Goal: Task Accomplishment & Management: Manage account settings

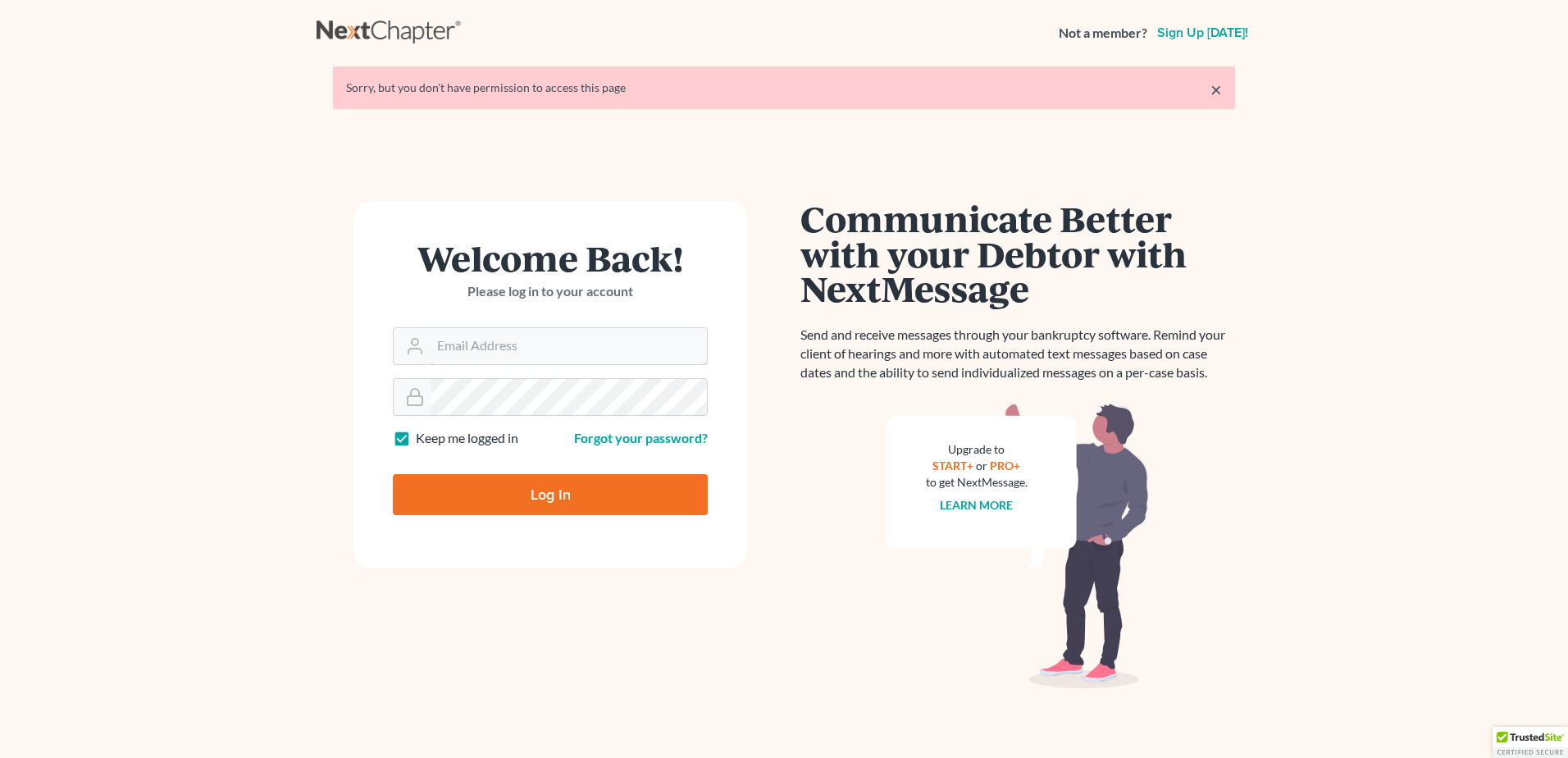
type input "[PERSON_NAME][EMAIL_ADDRESS][DOMAIN_NAME]"
click at [548, 499] on input "Log In" at bounding box center [550, 495] width 315 height 41
type input "Thinking..."
type input "[PERSON_NAME][EMAIL_ADDRESS][DOMAIN_NAME]"
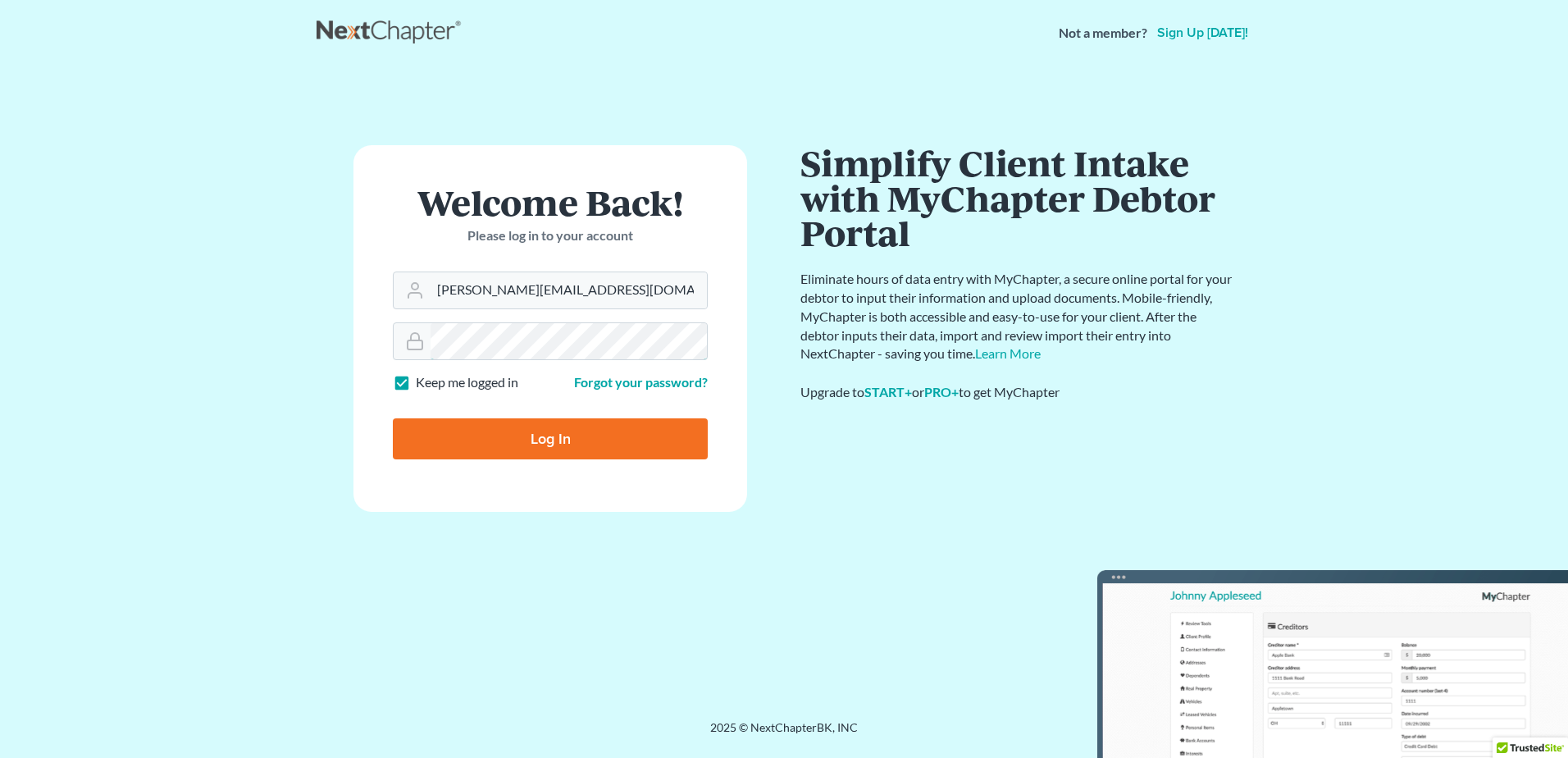
click at [393, 419] on input "Log In" at bounding box center [550, 439] width 315 height 41
type input "Thinking..."
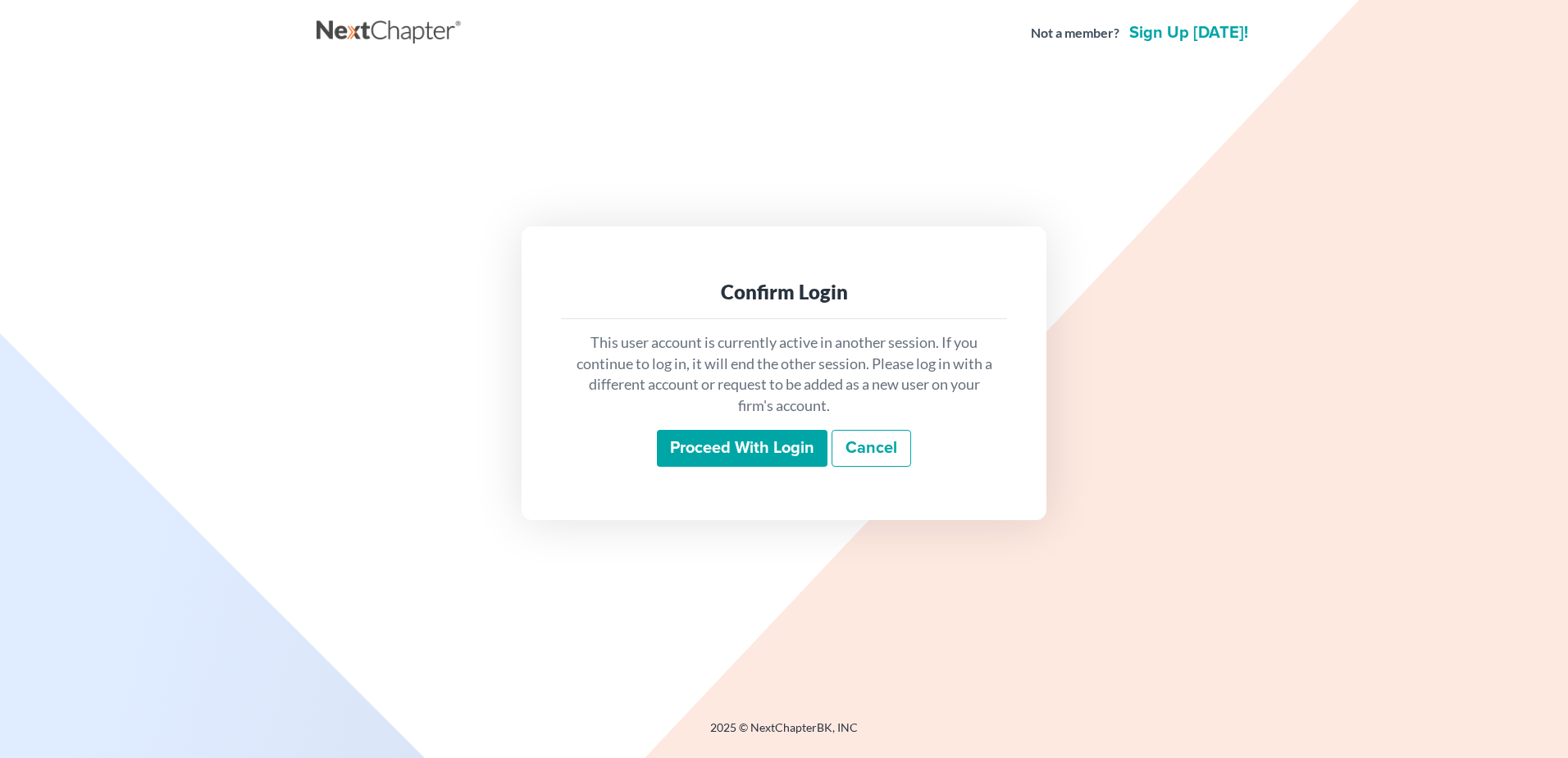
click at [736, 441] on input "Proceed with login" at bounding box center [743, 449] width 171 height 38
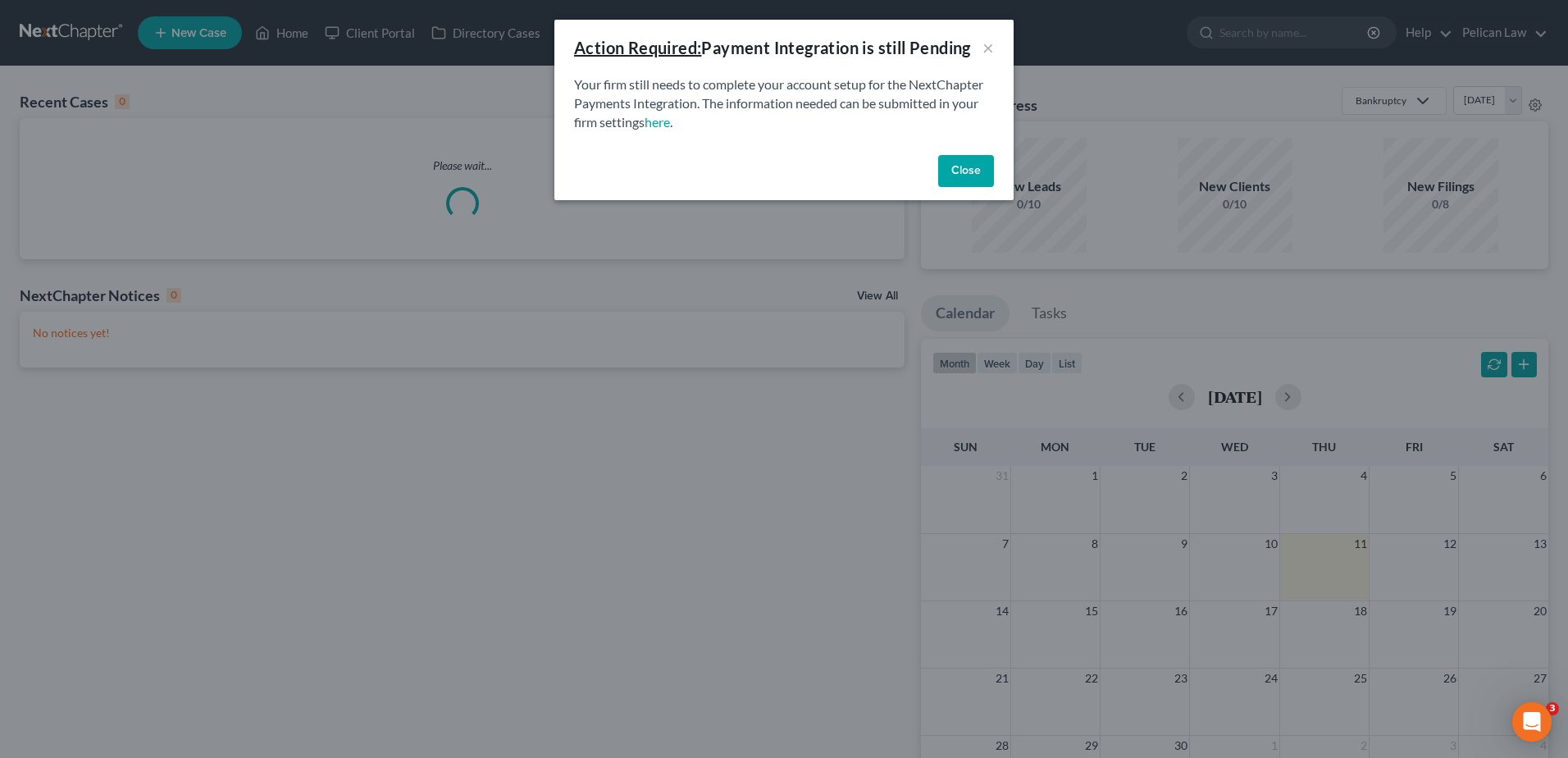
click at [960, 173] on button "Close" at bounding box center [966, 171] width 56 height 33
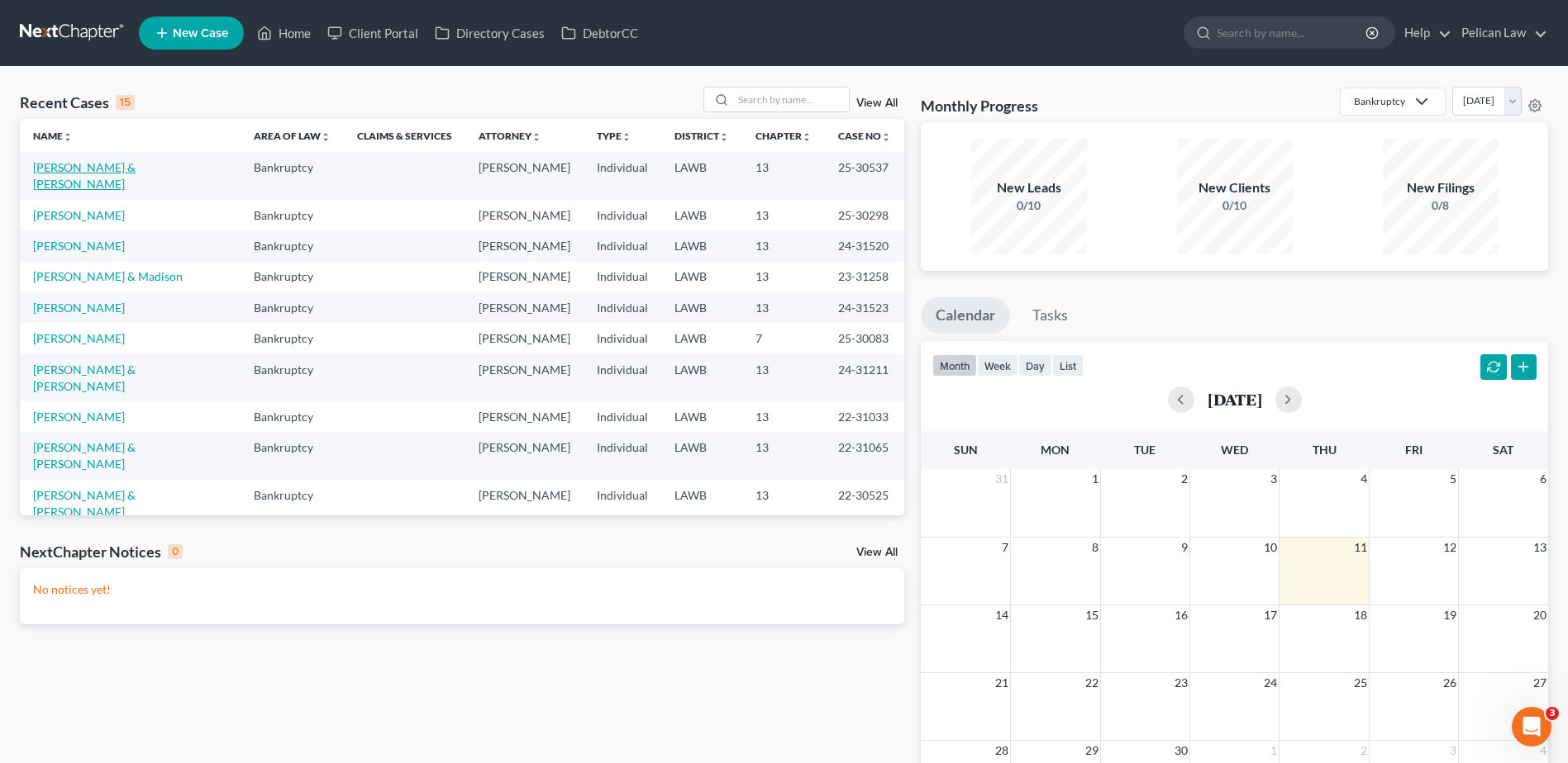
click at [127, 168] on link "Menier, Derrick & Crystal" at bounding box center [84, 175] width 103 height 31
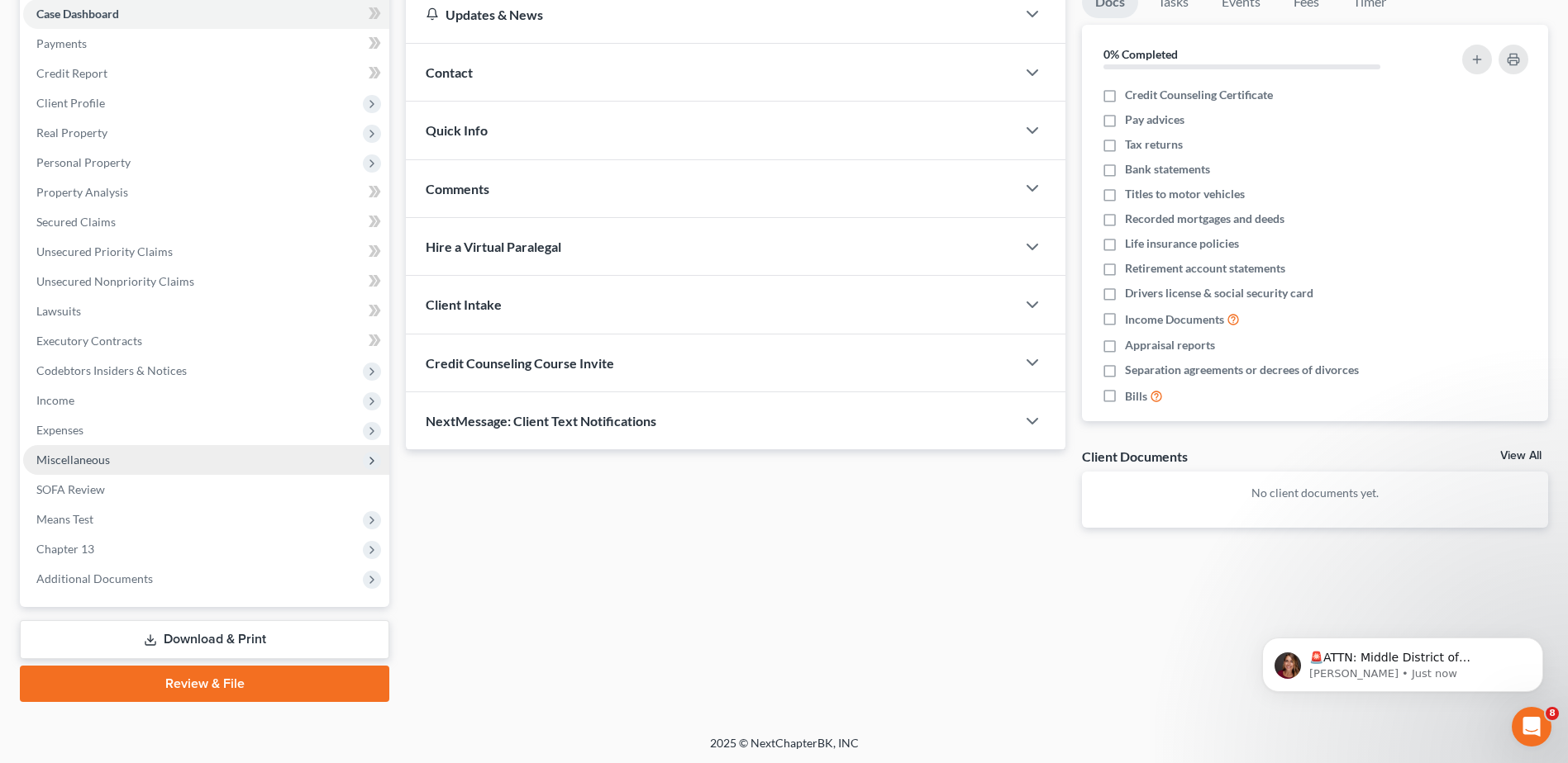
scroll to position [174, 0]
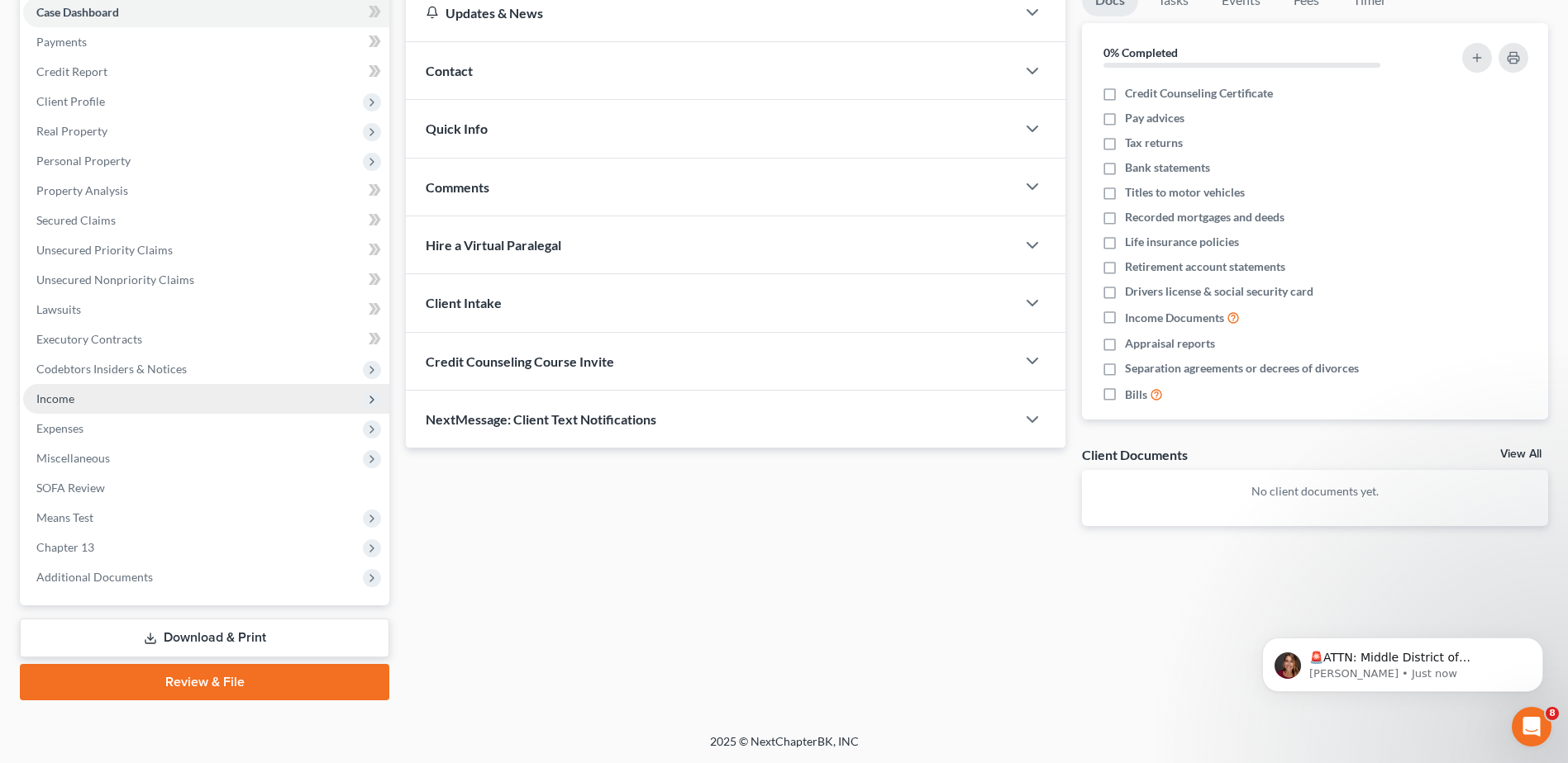
click at [166, 400] on span "Income" at bounding box center [206, 399] width 366 height 30
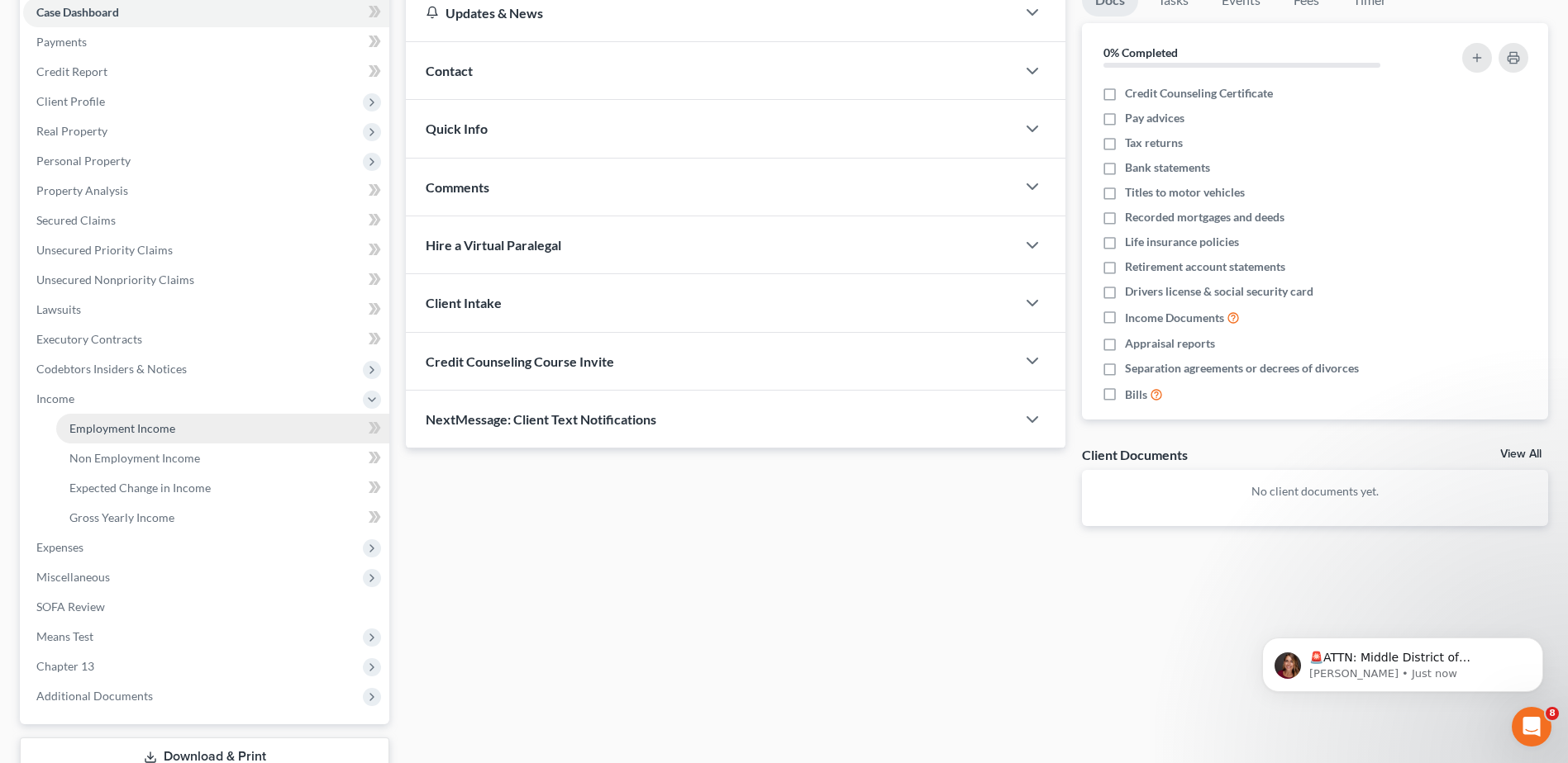
click at [172, 434] on span "Employment Income" at bounding box center [122, 428] width 106 height 14
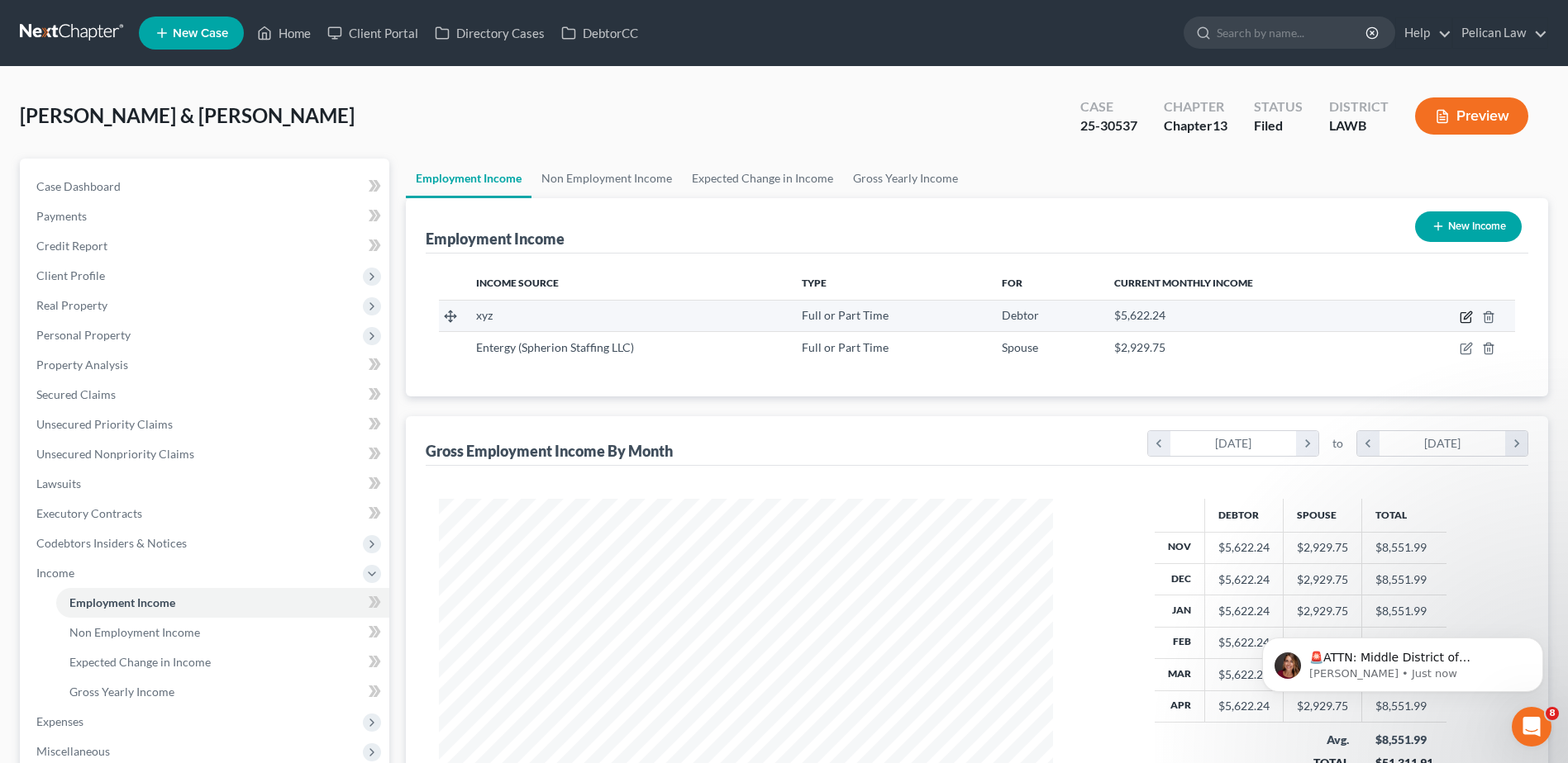
click at [1465, 317] on icon "button" at bounding box center [1468, 315] width 7 height 7
select select "0"
select select "3"
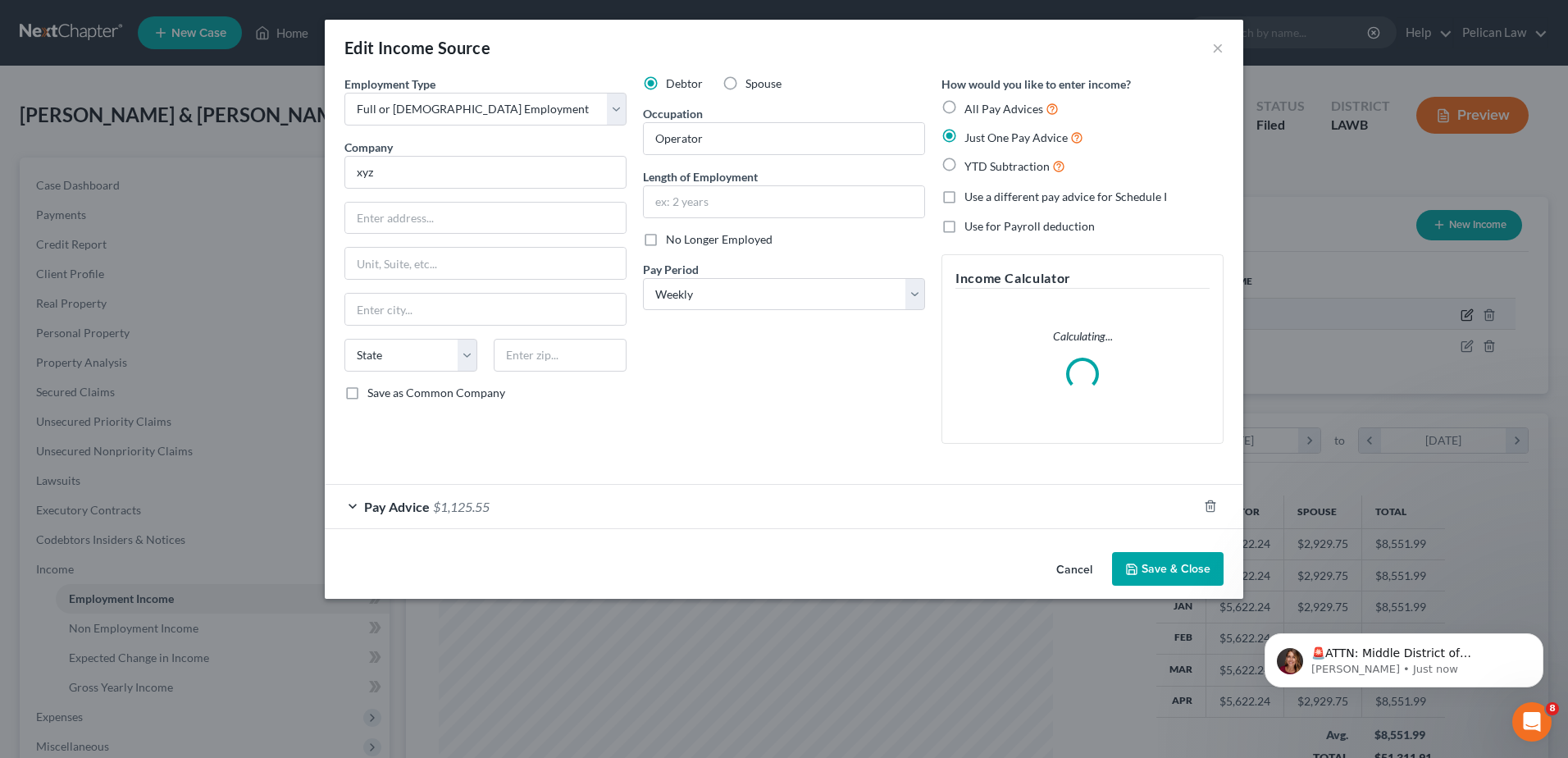
scroll to position [307, 648]
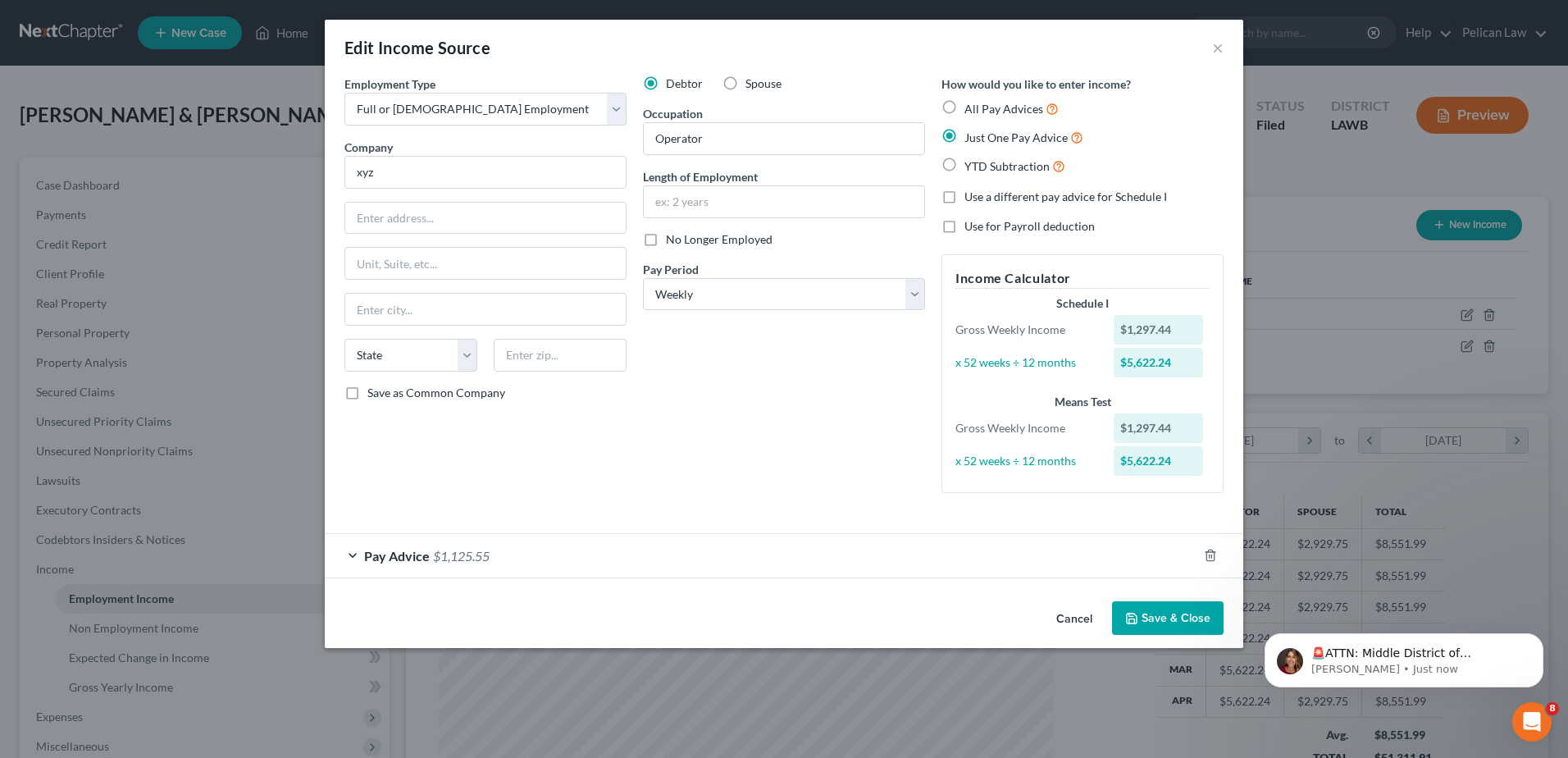
click at [386, 561] on span "Pay Advice" at bounding box center [396, 555] width 66 height 16
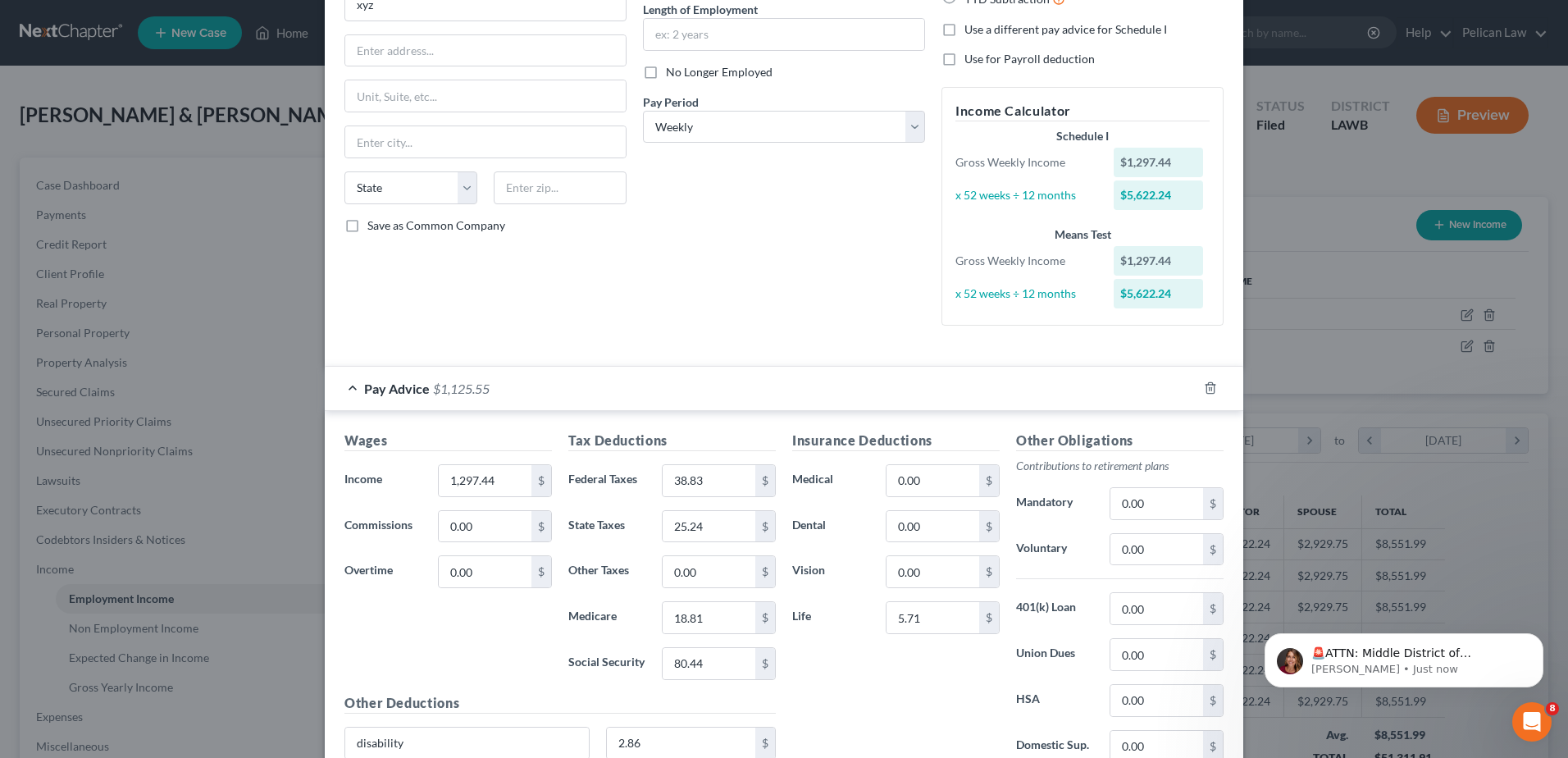
scroll to position [311, 0]
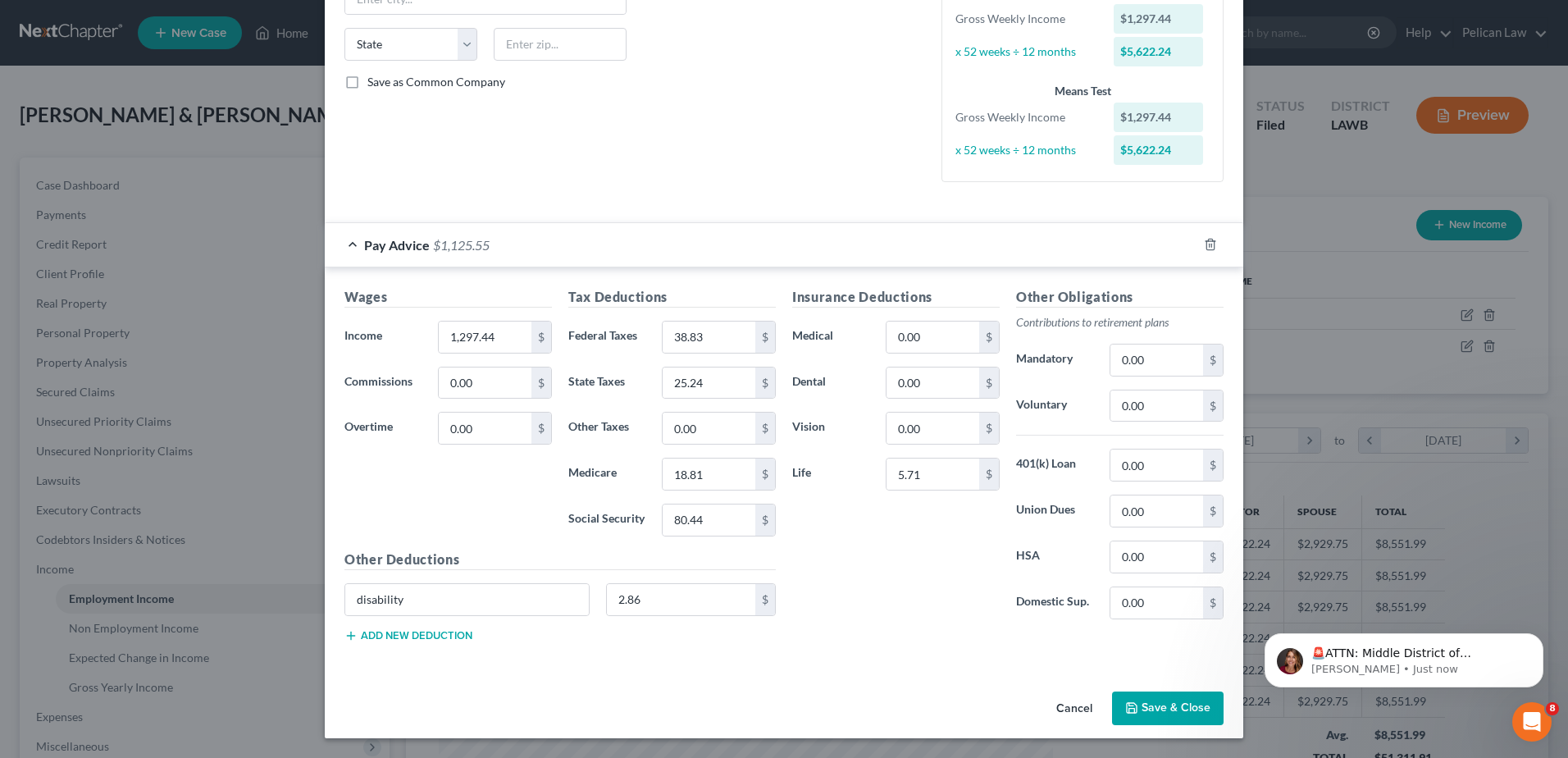
click at [523, 300] on h5 "Wages" at bounding box center [448, 297] width 208 height 20
click at [492, 336] on input "1,297.44" at bounding box center [486, 337] width 93 height 32
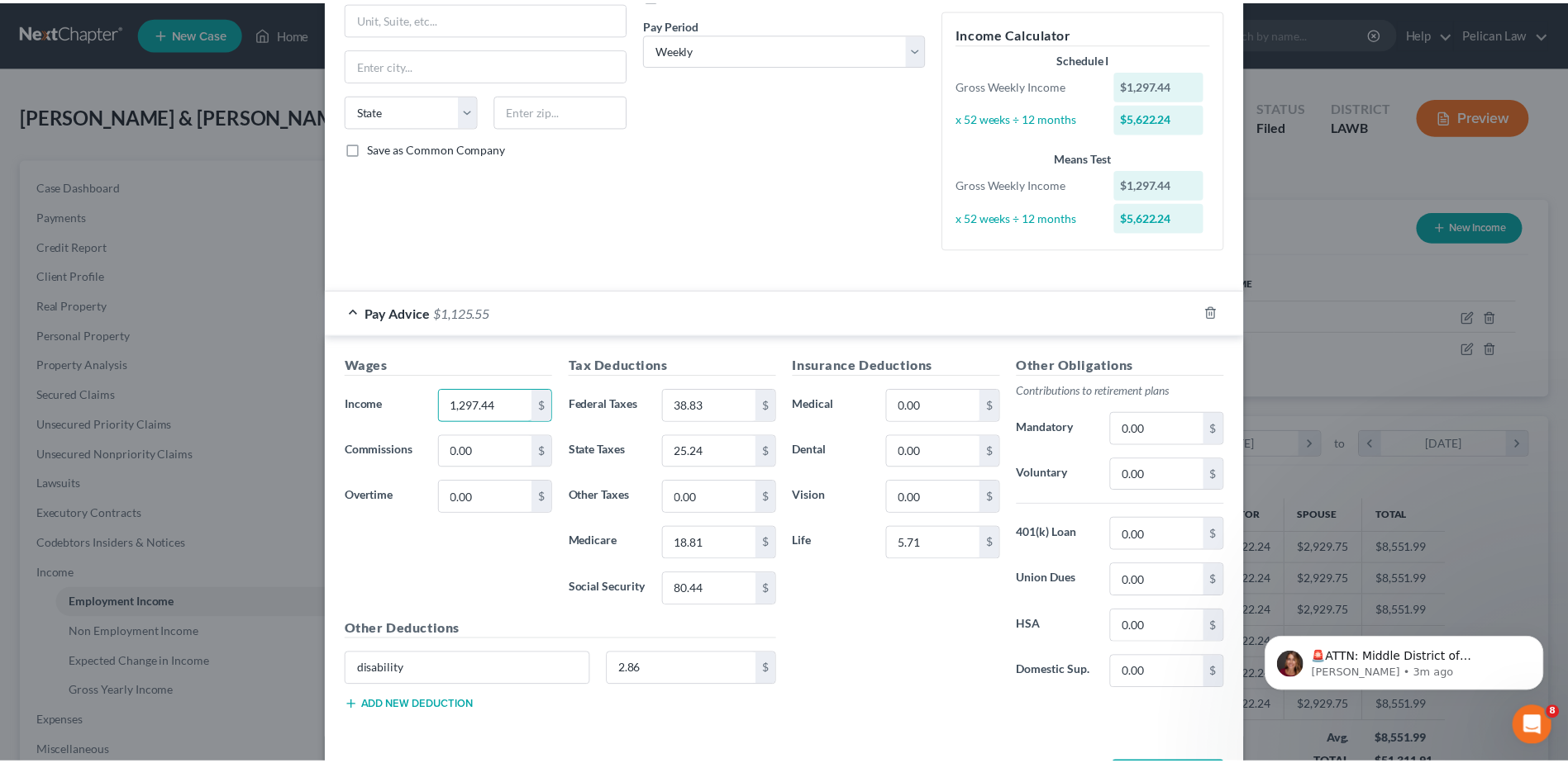
scroll to position [0, 0]
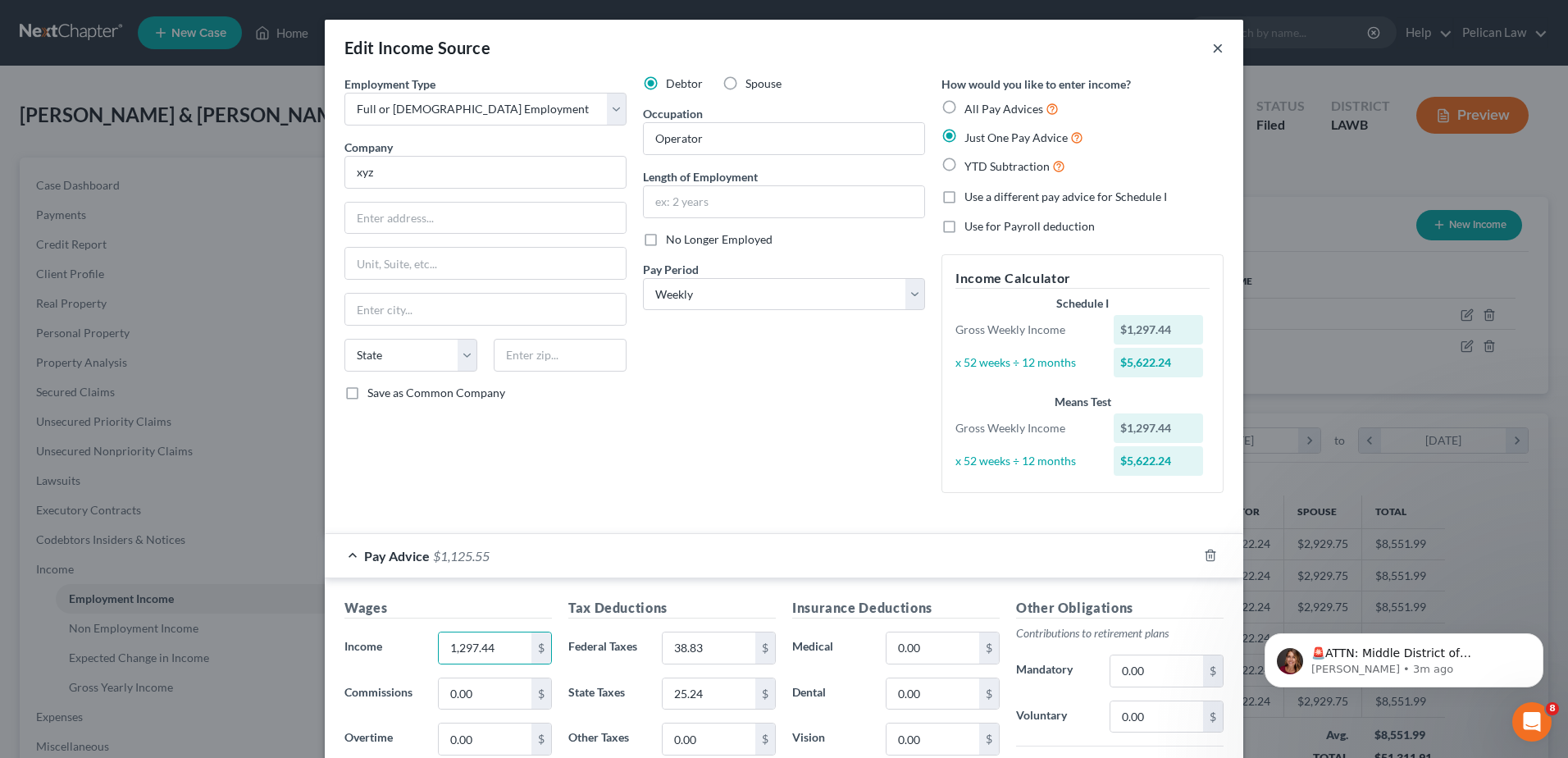
click at [1212, 46] on button "×" at bounding box center [1218, 47] width 11 height 20
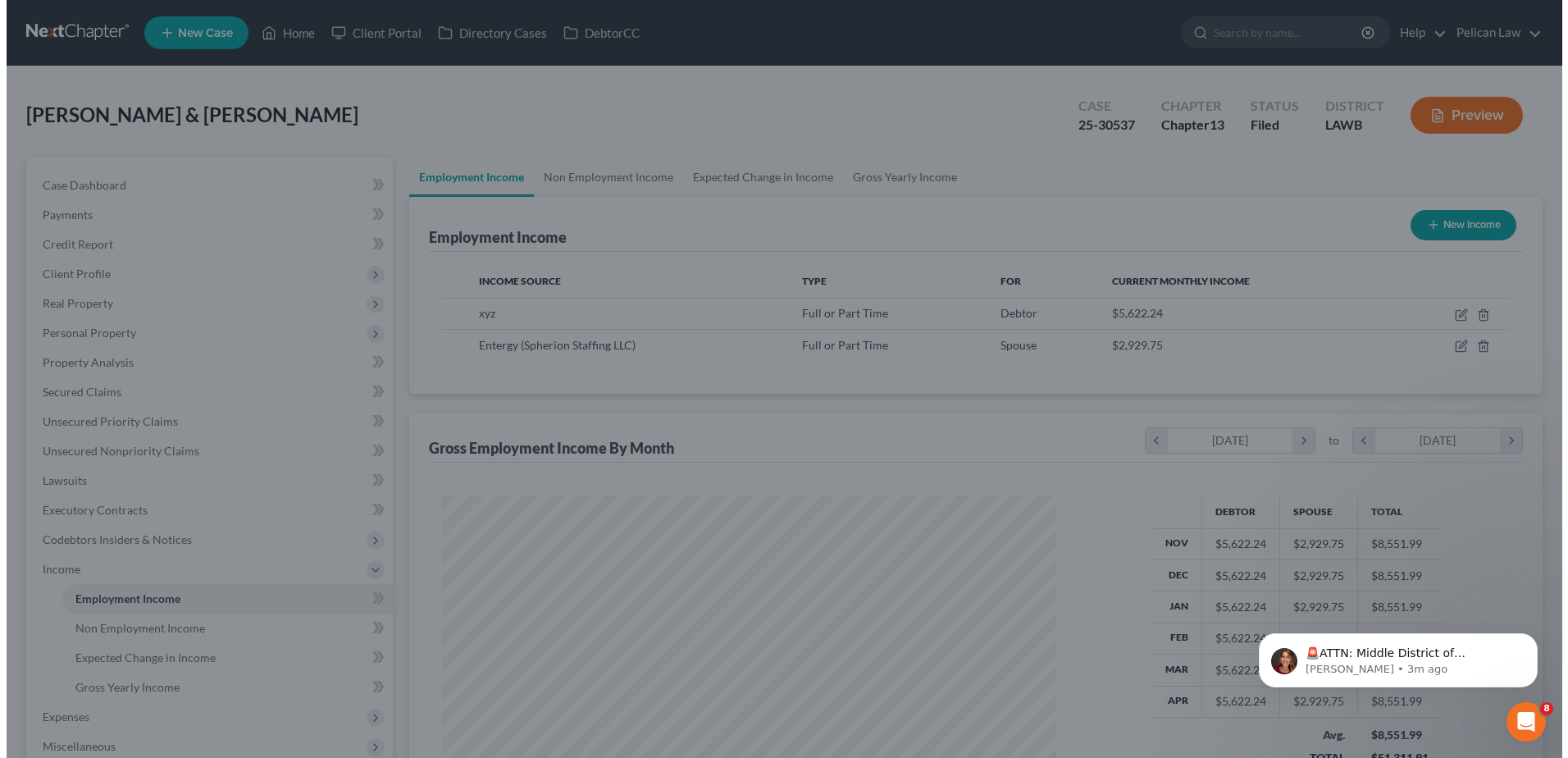
scroll to position [820516, 819682]
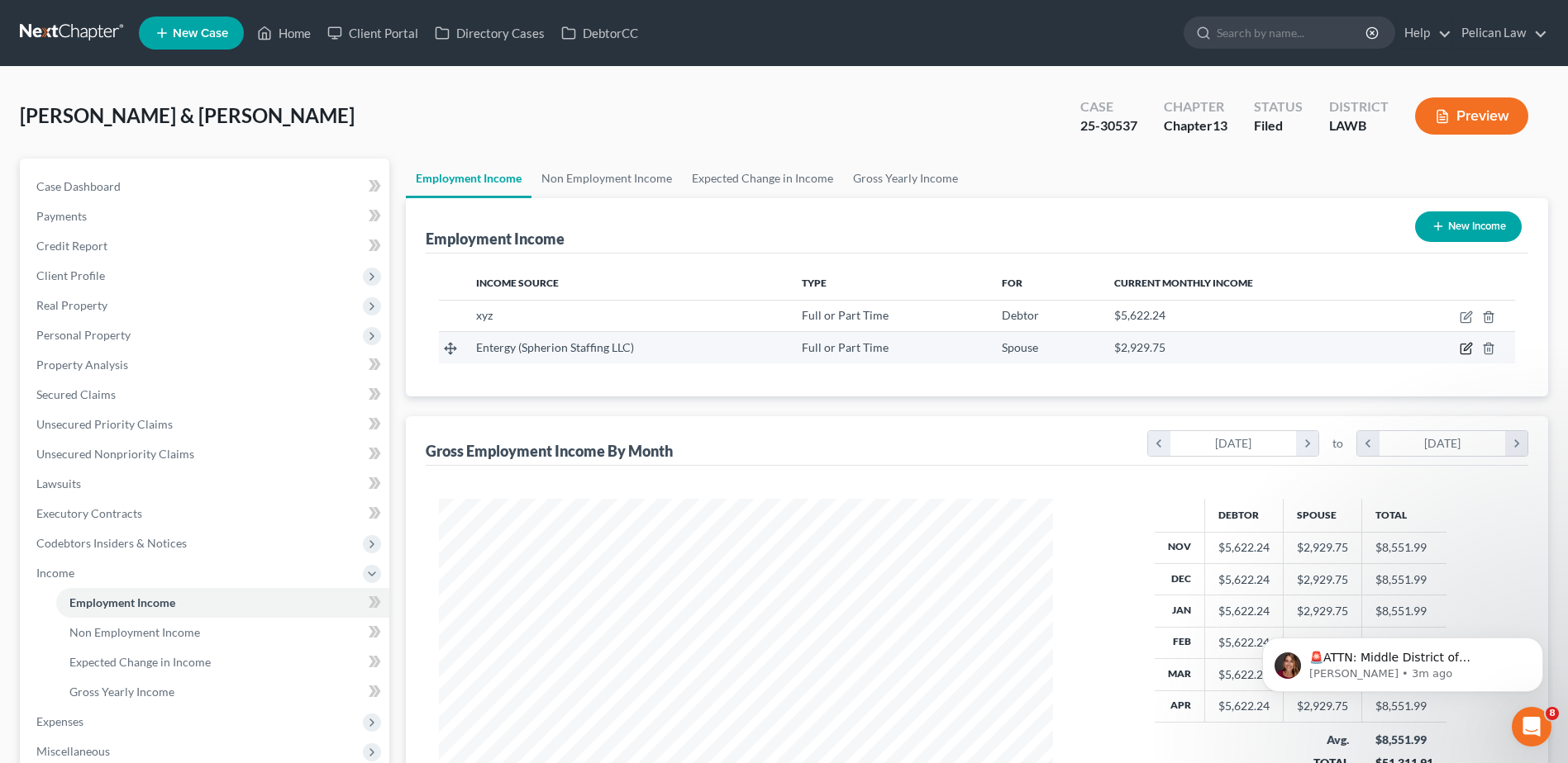
click at [1464, 347] on icon "button" at bounding box center [1466, 349] width 13 height 13
select select "0"
select select "19"
select select "2"
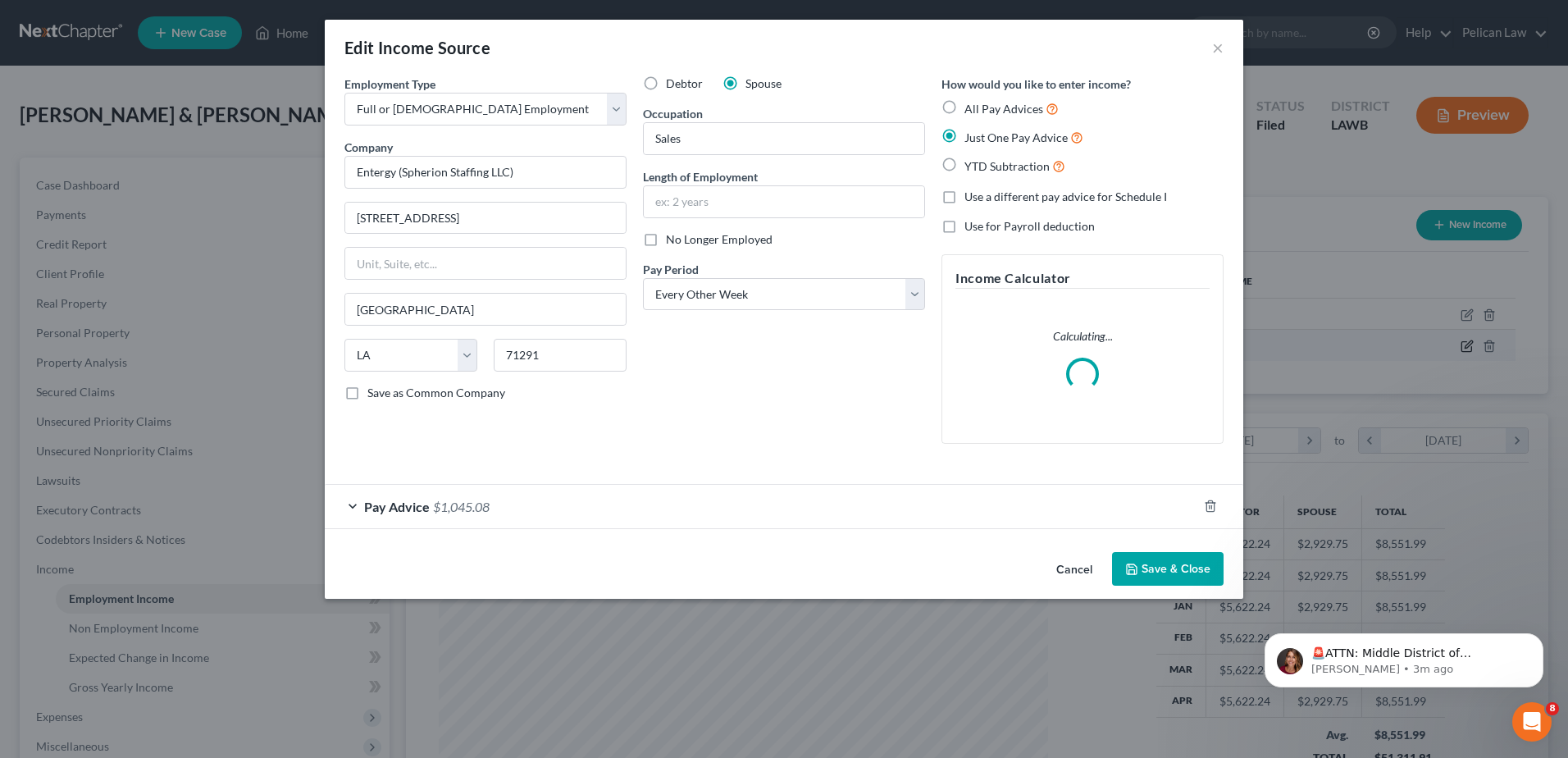
scroll to position [307, 648]
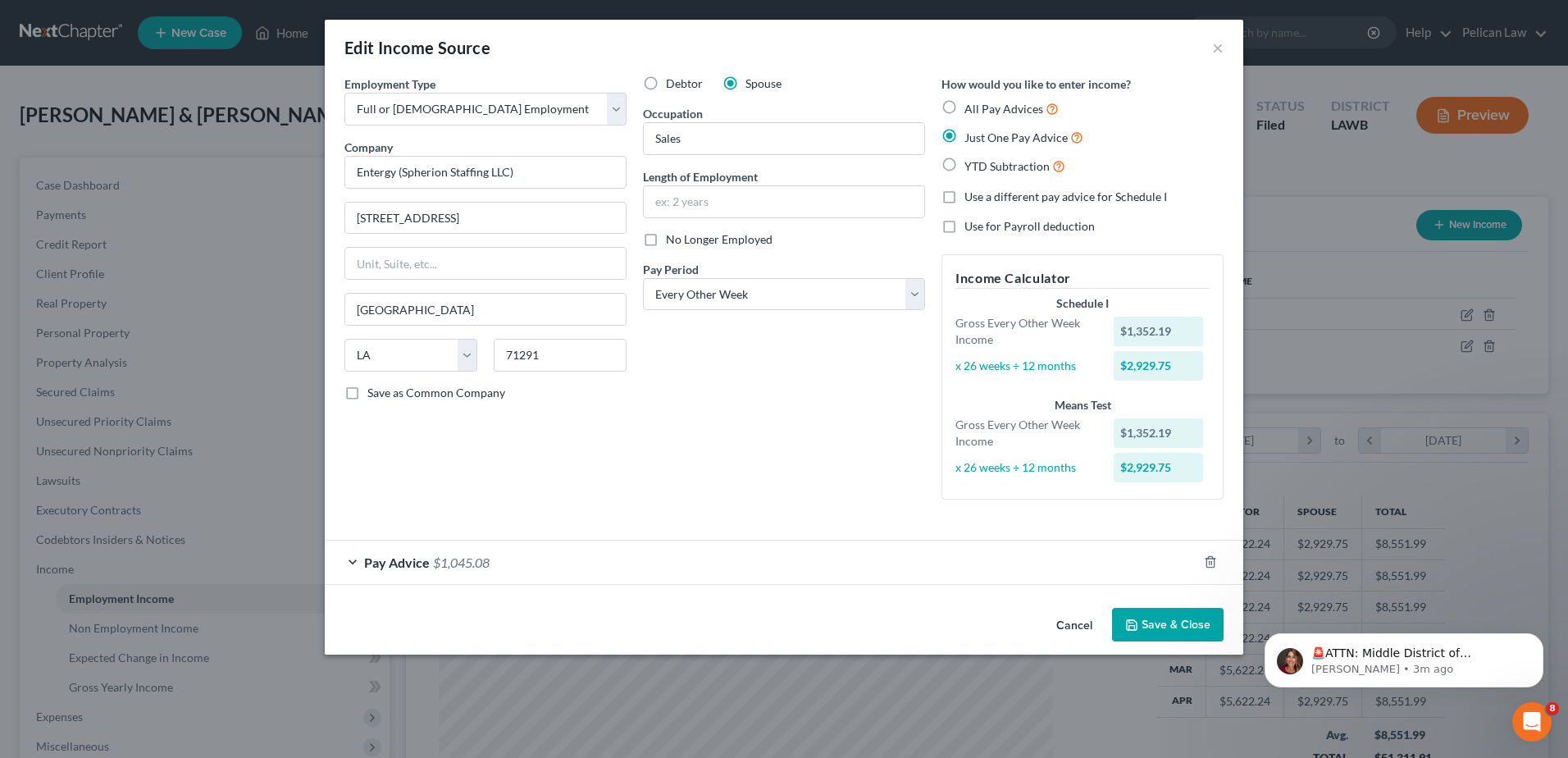
click at [436, 512] on div "Employment Type * Select Full or Part Time Employment Self Employment Company *…" at bounding box center [486, 294] width 299 height 438
click at [385, 565] on span "Pay Advice" at bounding box center [396, 562] width 66 height 16
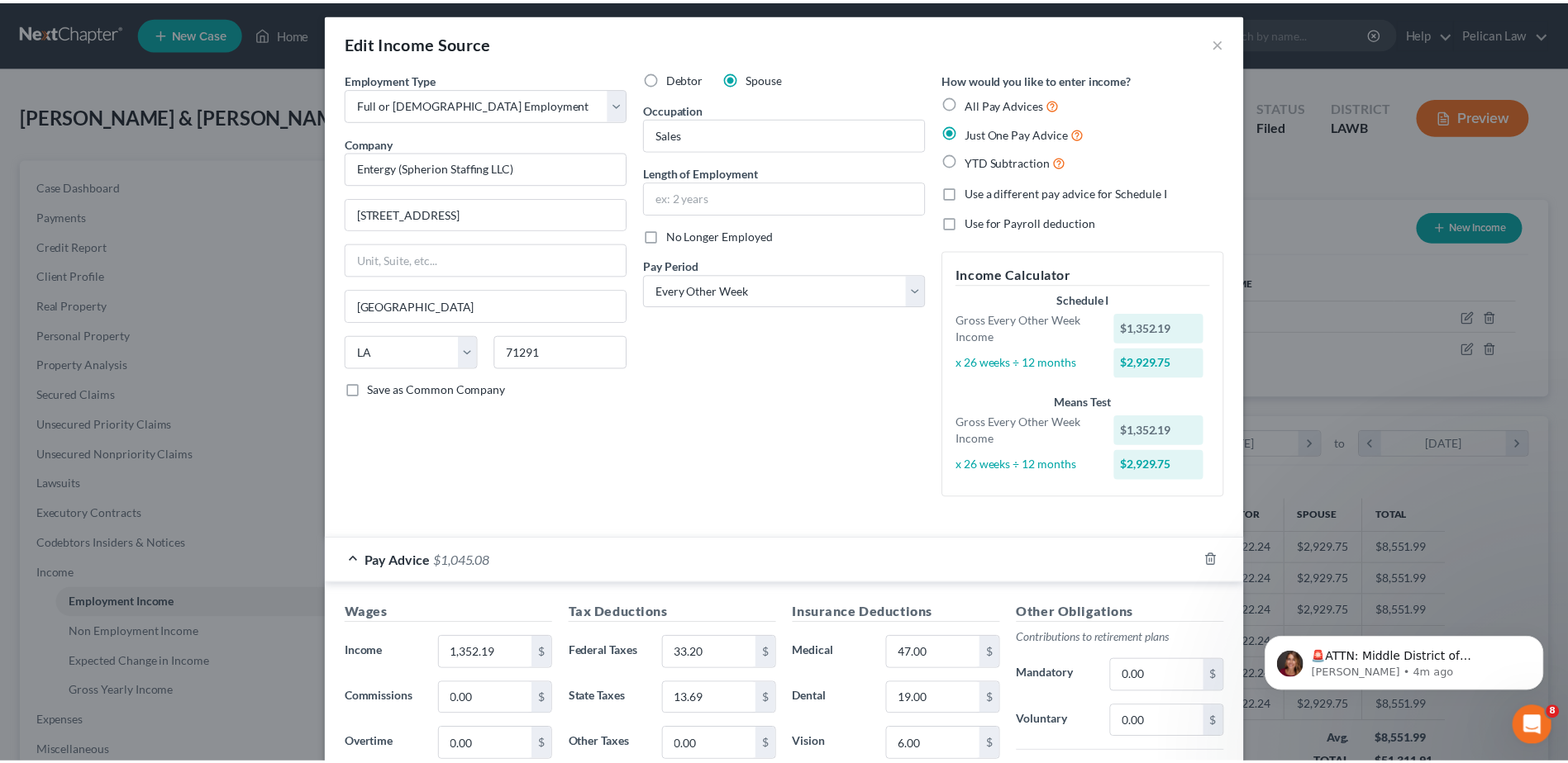
scroll to position [0, 0]
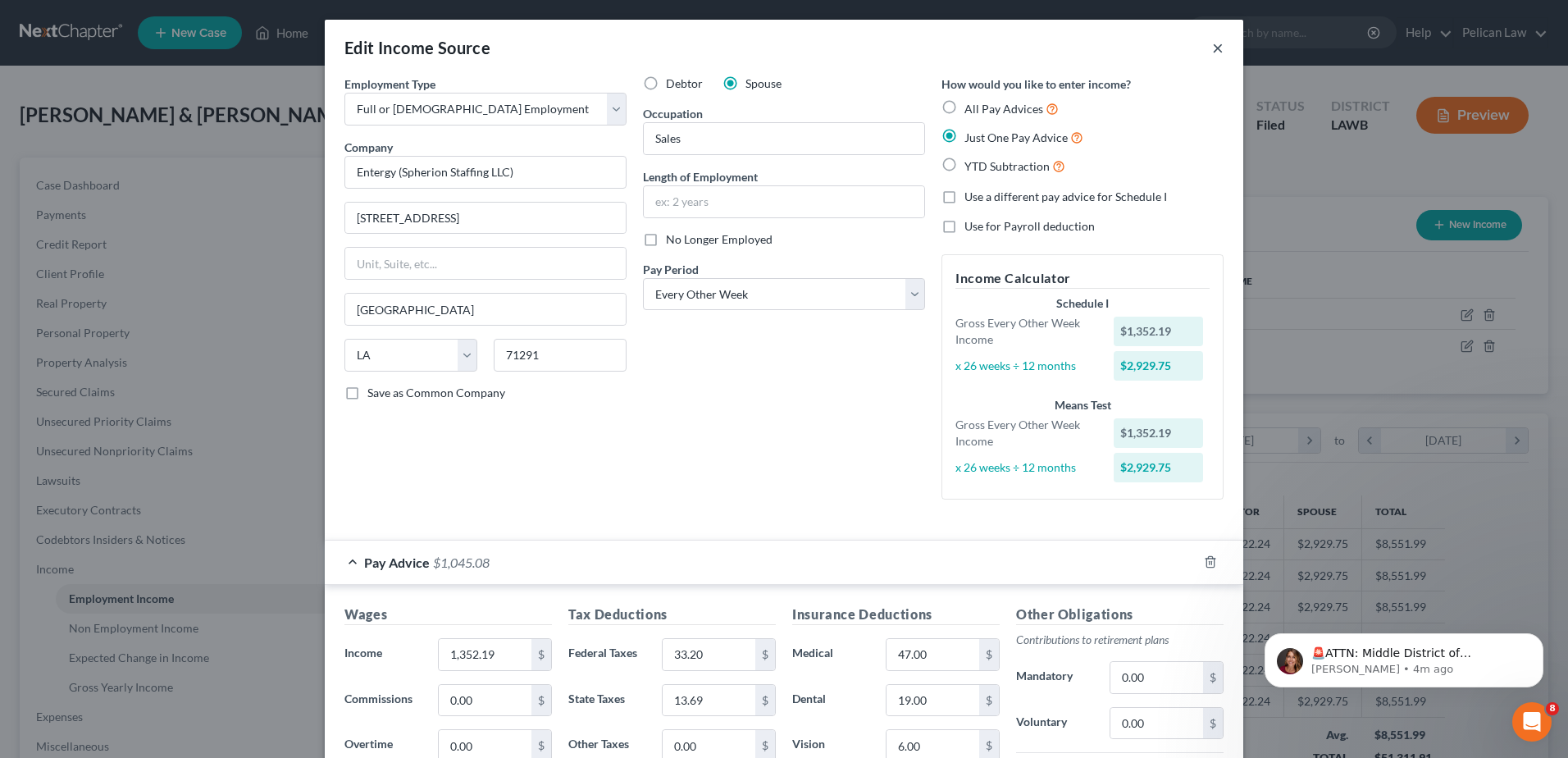
click at [1213, 46] on button "×" at bounding box center [1218, 47] width 11 height 20
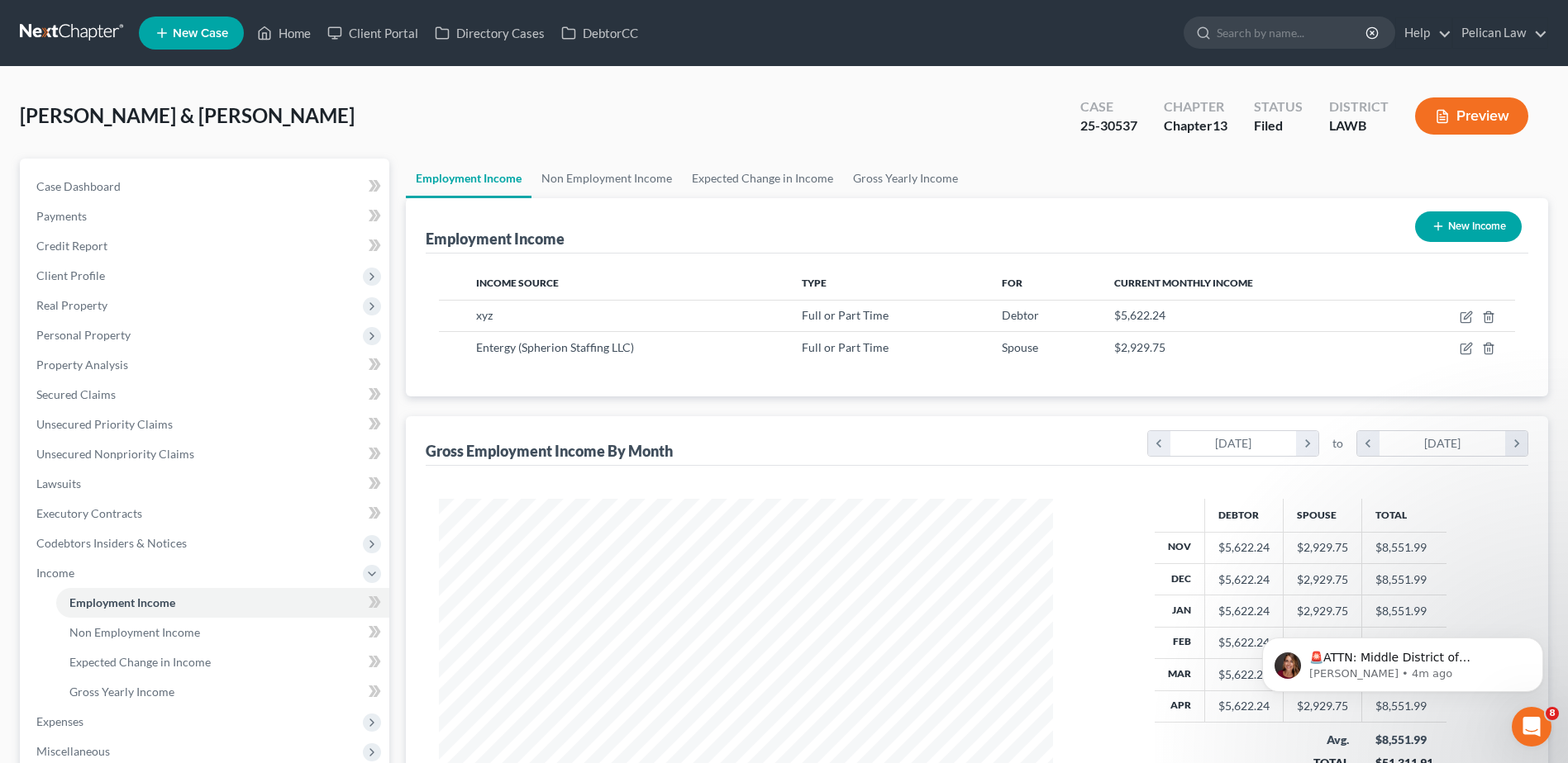
scroll to position [825929, 826040]
